Goal: Task Accomplishment & Management: Complete application form

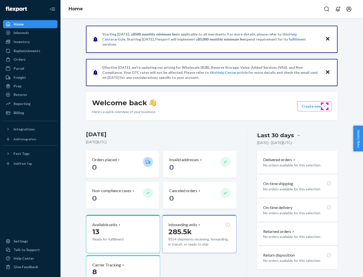
click at [325, 106] on button "Create new Create new inbound Create new order Create new product" at bounding box center [314, 106] width 34 height 10
click at [30, 33] on div "Inbounds" at bounding box center [30, 32] width 53 height 7
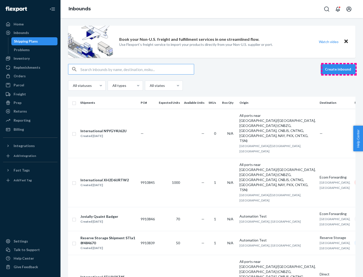
click at [339, 69] on button "Create inbound" at bounding box center [338, 69] width 35 height 10
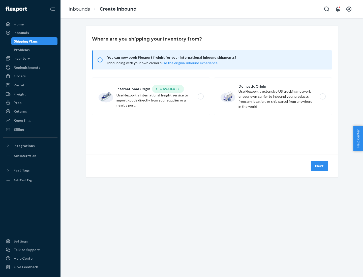
click at [273, 97] on label "Domestic Origin Use Flexport’s extensive US trucking network or your own carrie…" at bounding box center [273, 97] width 118 height 38
click at [322, 97] on input "Domestic Origin Use Flexport’s extensive US trucking network or your own carrie…" at bounding box center [323, 96] width 3 height 3
radio input "true"
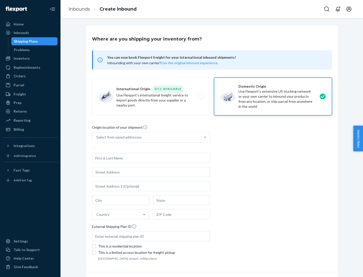
click at [118, 137] on div "Select from saved addresses" at bounding box center [118, 137] width 45 height 5
click at [97, 137] on input "Select from saved addresses" at bounding box center [96, 137] width 1 height 5
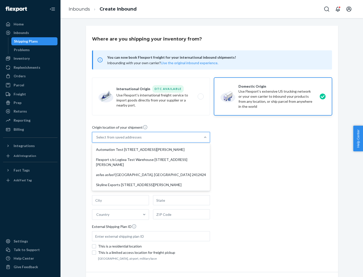
scroll to position [2, 0]
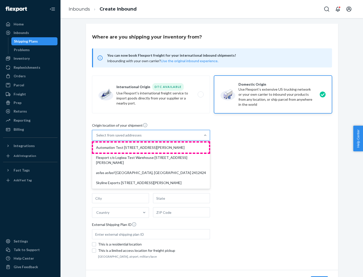
click at [151, 148] on div "Automation Test [STREET_ADDRESS][PERSON_NAME]" at bounding box center [151, 148] width 116 height 10
click at [97, 138] on input "option Automation Test [STREET_ADDRESS][PERSON_NAME] focused, 1 of 4. 4 results…" at bounding box center [96, 135] width 1 height 5
type input "Automation Test"
type input "[STREET_ADDRESS][PERSON_NAME]"
type input "9th Floor"
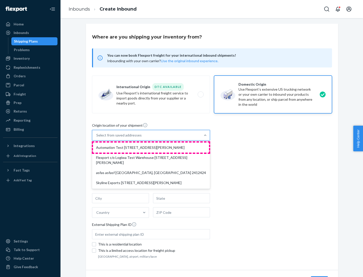
type input "[GEOGRAPHIC_DATA]"
type input "CA"
type input "94104"
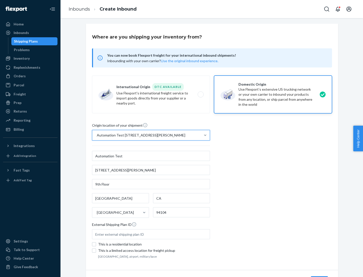
scroll to position [29, 0]
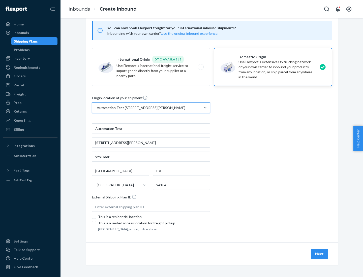
click at [320, 254] on button "Next" at bounding box center [319, 254] width 17 height 10
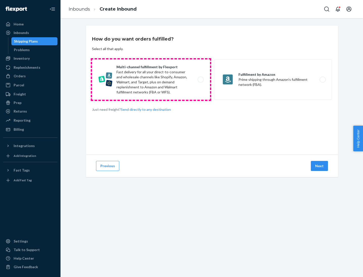
click at [151, 80] on label "Multi-channel fulfillment by Flexport Fast delivery for all your direct-to-cons…" at bounding box center [151, 79] width 118 height 40
click at [200, 80] on input "Multi-channel fulfillment by Flexport Fast delivery for all your direct-to-cons…" at bounding box center [201, 79] width 3 height 3
radio input "true"
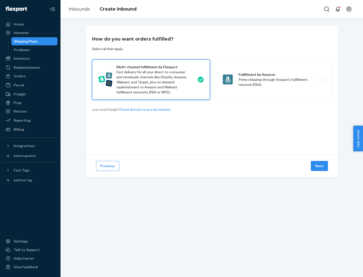
click at [320, 166] on button "Next" at bounding box center [319, 166] width 17 height 10
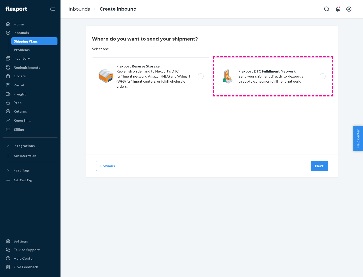
click at [273, 76] on label "Flexport DTC Fulfillment Network Send your shipment directly to Flexport's dire…" at bounding box center [273, 76] width 118 height 38
click at [322, 76] on input "Flexport DTC Fulfillment Network Send your shipment directly to Flexport's dire…" at bounding box center [323, 76] width 3 height 3
radio input "true"
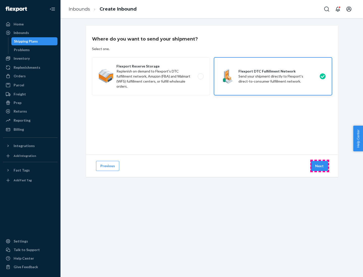
click at [320, 166] on button "Next" at bounding box center [319, 166] width 17 height 10
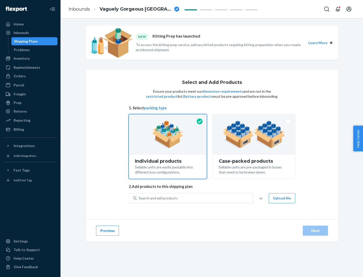
click at [254, 135] on img at bounding box center [254, 135] width 63 height 28
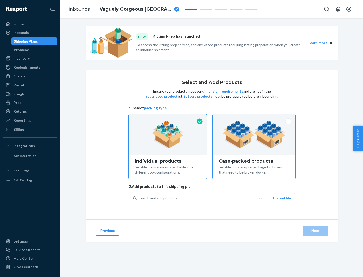
click at [254, 118] on input "Case-packed products Sellable units are pre-packaged in boxes that need to be b…" at bounding box center [253, 115] width 3 height 3
radio input "true"
radio input "false"
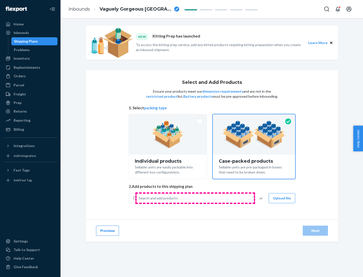
click at [195, 198] on div "Search and add products" at bounding box center [195, 198] width 116 height 9
click at [139, 198] on input "Search and add products" at bounding box center [139, 198] width 1 height 5
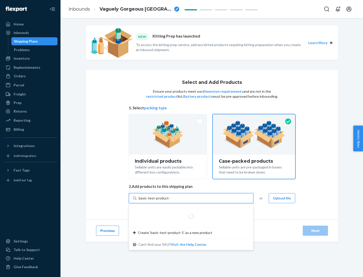
type input "basic-test-product-1"
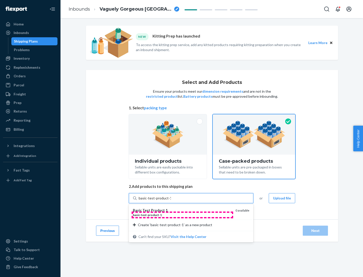
click at [182, 215] on div "basic - test - product - 1" at bounding box center [182, 215] width 99 height 4
click at [171, 201] on input "basic-test-product-1" at bounding box center [155, 198] width 32 height 5
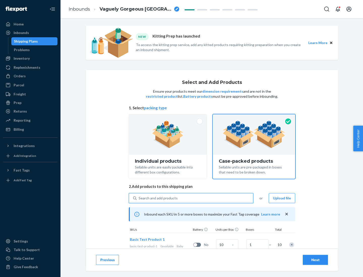
scroll to position [18, 0]
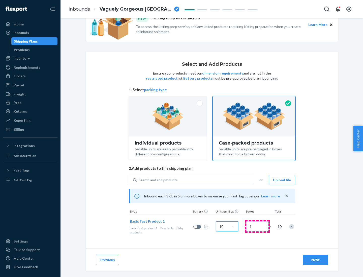
type input "10"
type input "7"
click at [315, 260] on div "Next" at bounding box center [315, 260] width 17 height 5
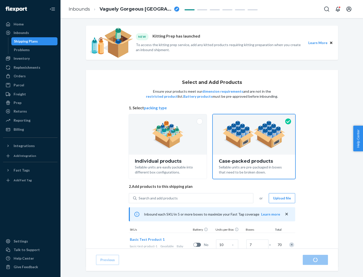
radio input "true"
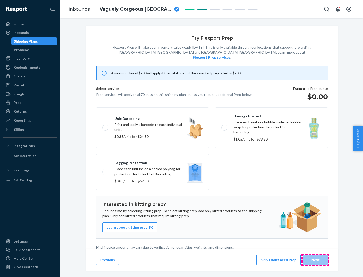
scroll to position [1, 0]
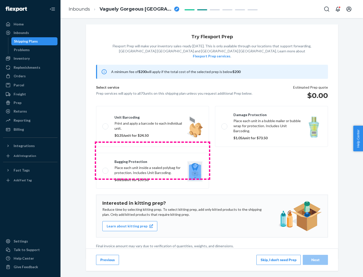
click at [152, 161] on label "Bagging protection Place each unit inside a sealed polybag for protection. Incl…" at bounding box center [152, 171] width 113 height 36
click at [106, 169] on input "Bagging protection Place each unit inside a sealed polybag for protection. Incl…" at bounding box center [103, 170] width 3 height 3
checkbox input "true"
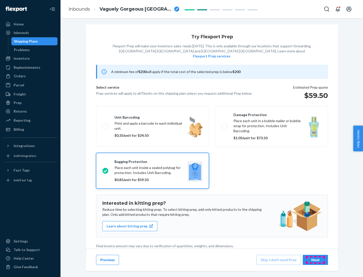
click at [315, 260] on div "Next" at bounding box center [315, 260] width 17 height 5
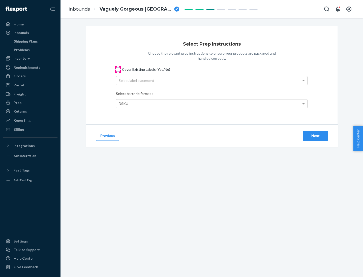
click at [118, 69] on input "Cover Existing Labels (Yes/No)" at bounding box center [118, 70] width 4 height 4
checkbox input "true"
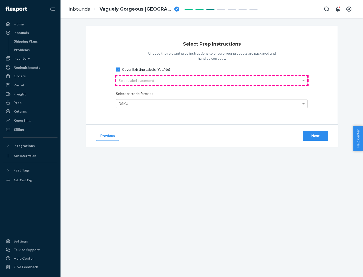
click at [212, 80] on div "Select label placement" at bounding box center [211, 80] width 191 height 9
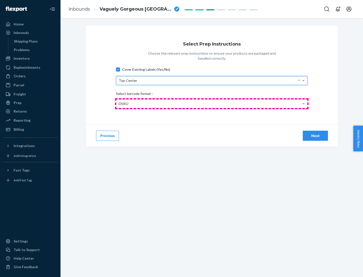
click at [212, 104] on div "DSKU" at bounding box center [211, 104] width 191 height 9
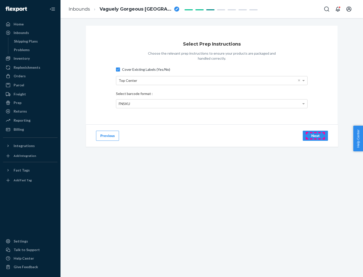
click at [315, 136] on div "Next" at bounding box center [315, 135] width 17 height 5
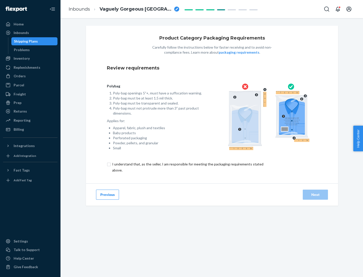
click at [187, 167] on input "checkbox" at bounding box center [191, 167] width 168 height 12
checkbox input "true"
click at [315, 195] on div "Next" at bounding box center [315, 194] width 17 height 5
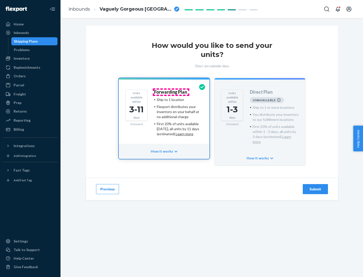
click at [171, 92] on h4 "Forwarding Plan" at bounding box center [170, 92] width 33 height 5
click at [315, 187] on div "Submit" at bounding box center [315, 189] width 17 height 5
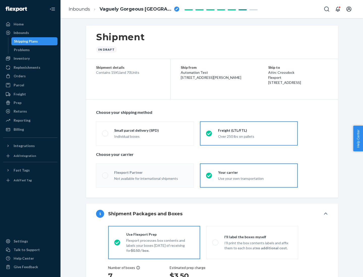
radio input "true"
radio input "false"
radio input "true"
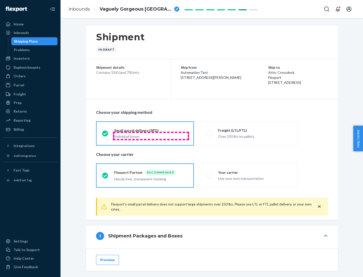
click at [151, 136] on div "Individual boxes" at bounding box center [151, 136] width 74 height 5
click at [105, 135] on input "Small parcel delivery (SPD) Individual boxes" at bounding box center [103, 133] width 3 height 3
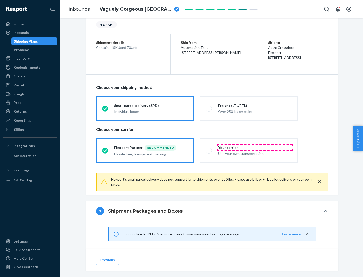
click at [255, 147] on div "Your carrier" at bounding box center [255, 147] width 74 height 5
click at [209, 149] on input "Your carrier Use your own transportation" at bounding box center [207, 150] width 3 height 3
radio input "true"
radio input "false"
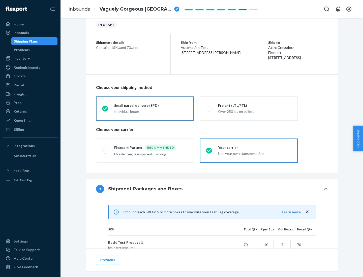
scroll to position [122, 0]
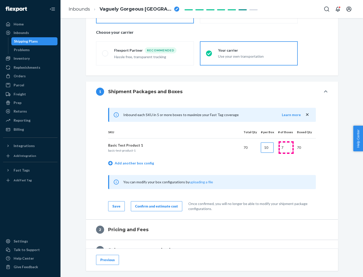
type input "10"
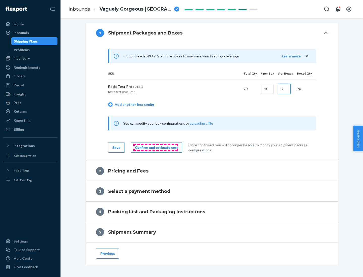
type input "7"
click at [155, 147] on div "Confirm and estimate cost" at bounding box center [156, 147] width 43 height 5
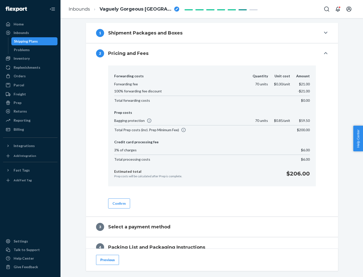
scroll to position [205, 0]
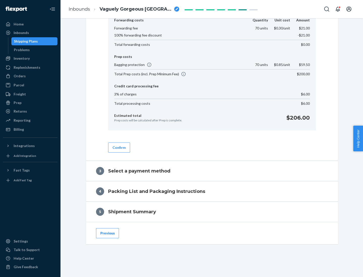
click at [119, 147] on button "Confirm" at bounding box center [119, 148] width 22 height 10
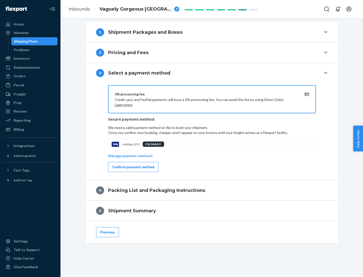
click at [133, 167] on div "Confirm payment method" at bounding box center [133, 167] width 42 height 5
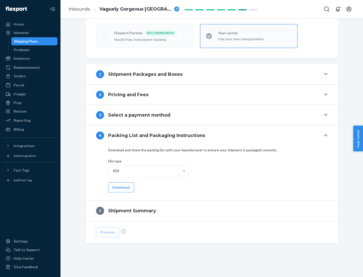
scroll to position [140, 0]
click at [120, 187] on button "Download" at bounding box center [121, 187] width 26 height 10
